Goal: Find specific page/section: Find specific page/section

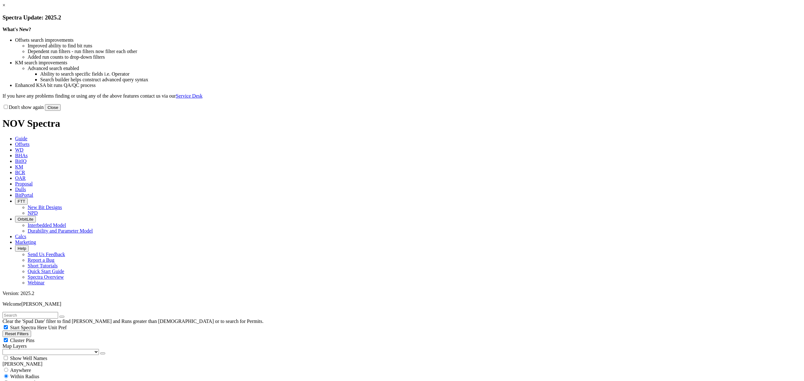
click at [61, 111] on button "Close" at bounding box center [53, 107] width 16 height 7
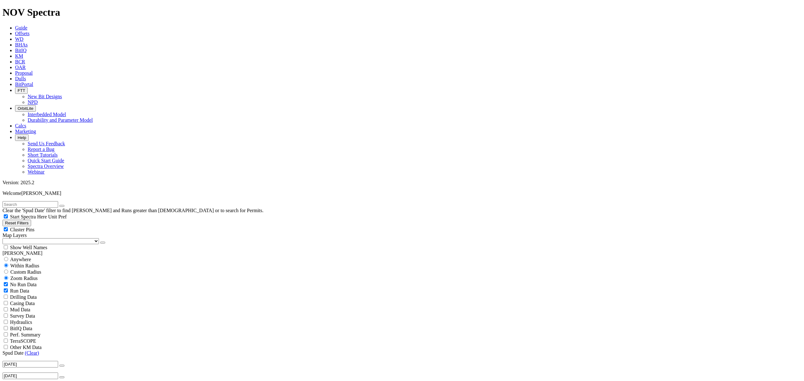
click at [33, 106] on span "OrbitLite" at bounding box center [26, 108] width 16 height 5
click at [66, 112] on link "Interbedded Model" at bounding box center [47, 114] width 38 height 5
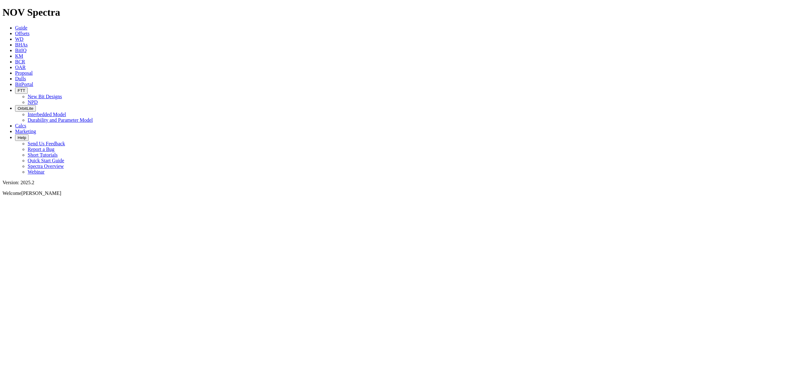
click at [33, 106] on span "OrbitLite" at bounding box center [26, 108] width 16 height 5
click at [93, 117] on link "Durability and Parameter Model" at bounding box center [60, 119] width 65 height 5
click at [33, 106] on span "OrbitLite" at bounding box center [26, 108] width 16 height 5
click at [93, 117] on link "Durability and Parameter Model" at bounding box center [60, 119] width 65 height 5
